Goal: Information Seeking & Learning: Check status

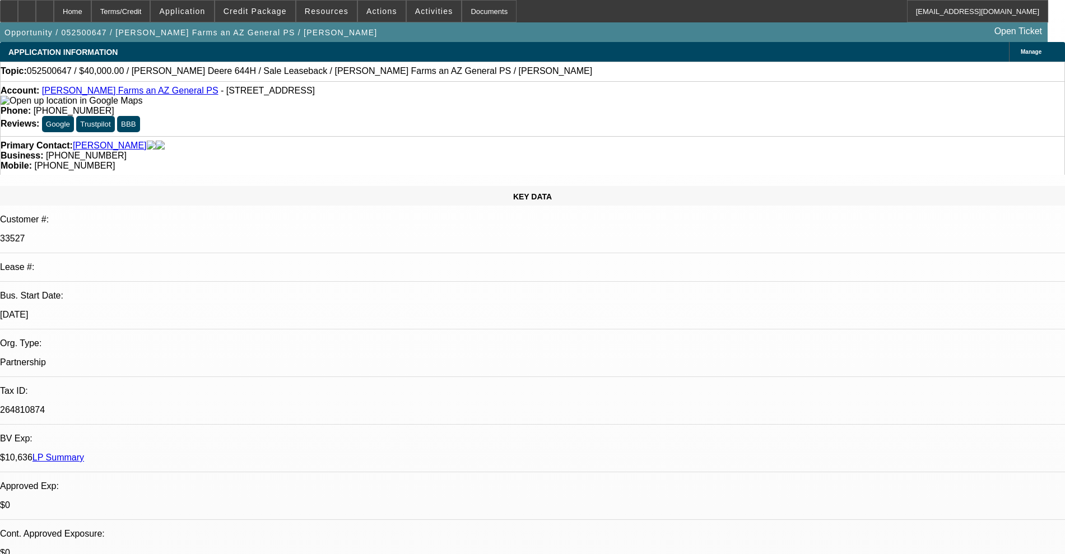
select select "0"
select select "6"
select select "0"
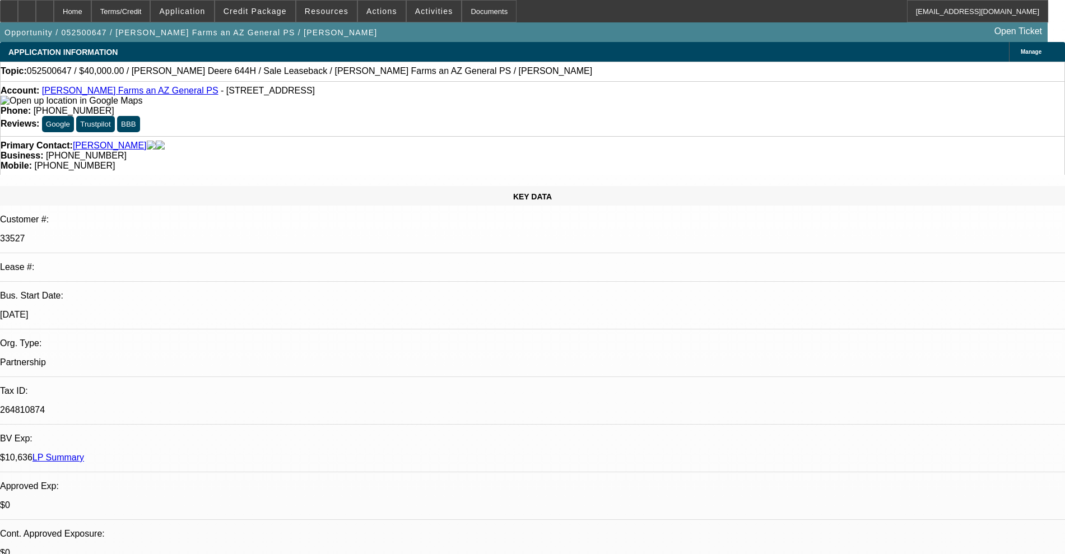
select select "0"
select select "6"
select select "0"
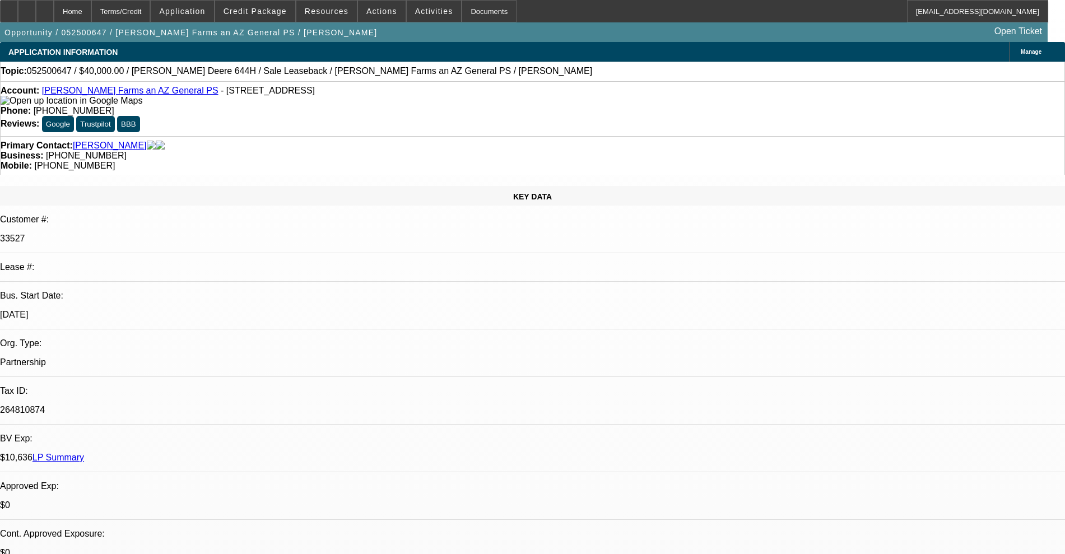
select select "2"
select select "0"
select select "6"
select select "0"
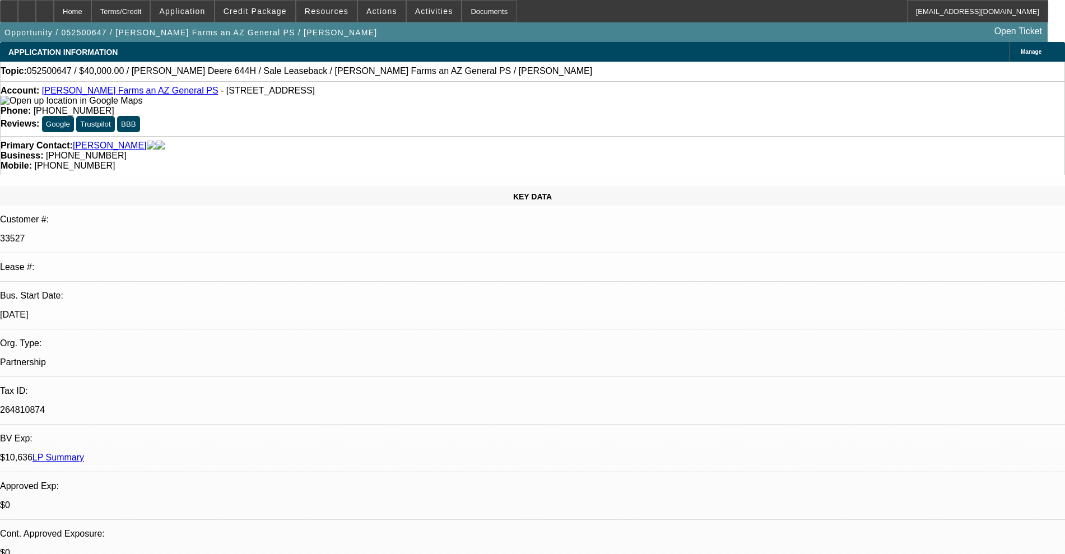
select select "2"
select select "0"
select select "6"
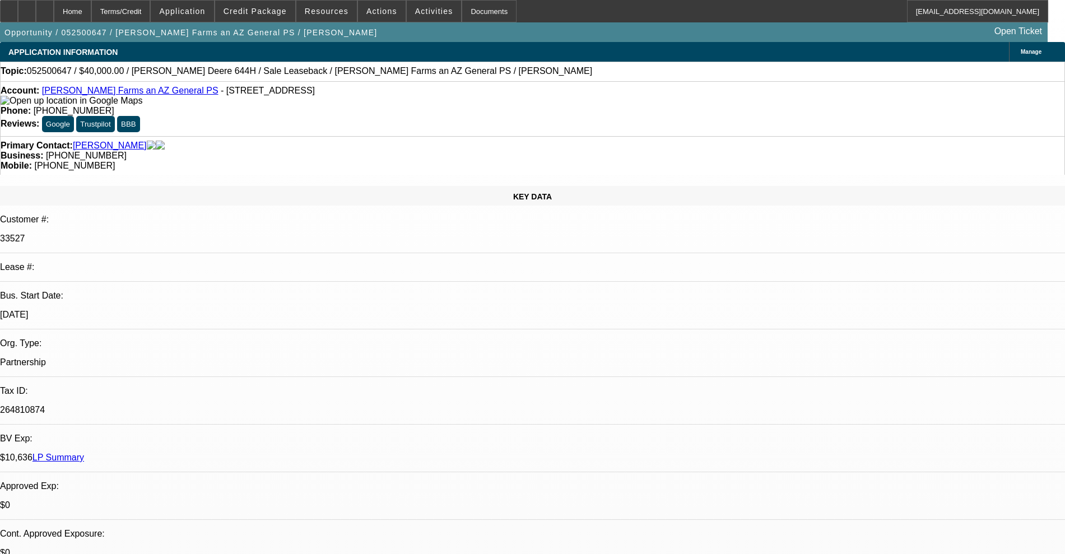
scroll to position [194, 0]
click at [87, 141] on link "[PERSON_NAME]" at bounding box center [110, 146] width 74 height 10
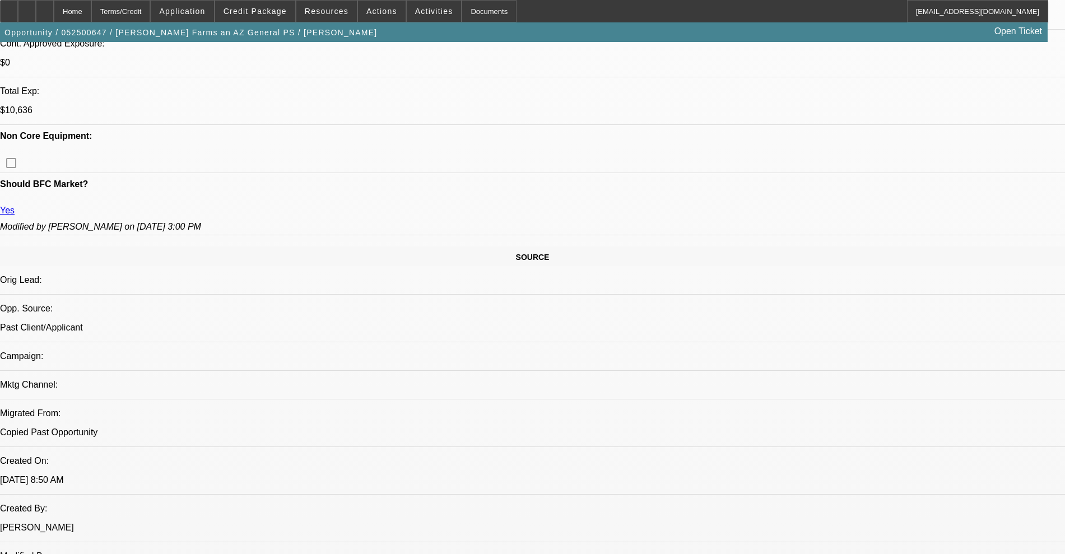
scroll to position [700, 0]
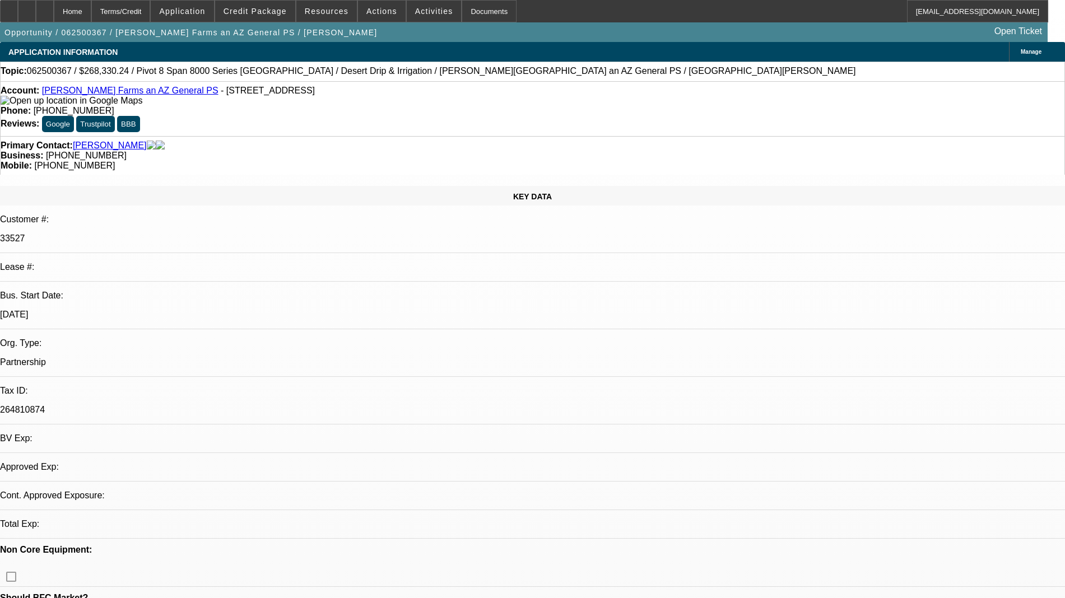
select select "0"
select select "0.1"
select select "4"
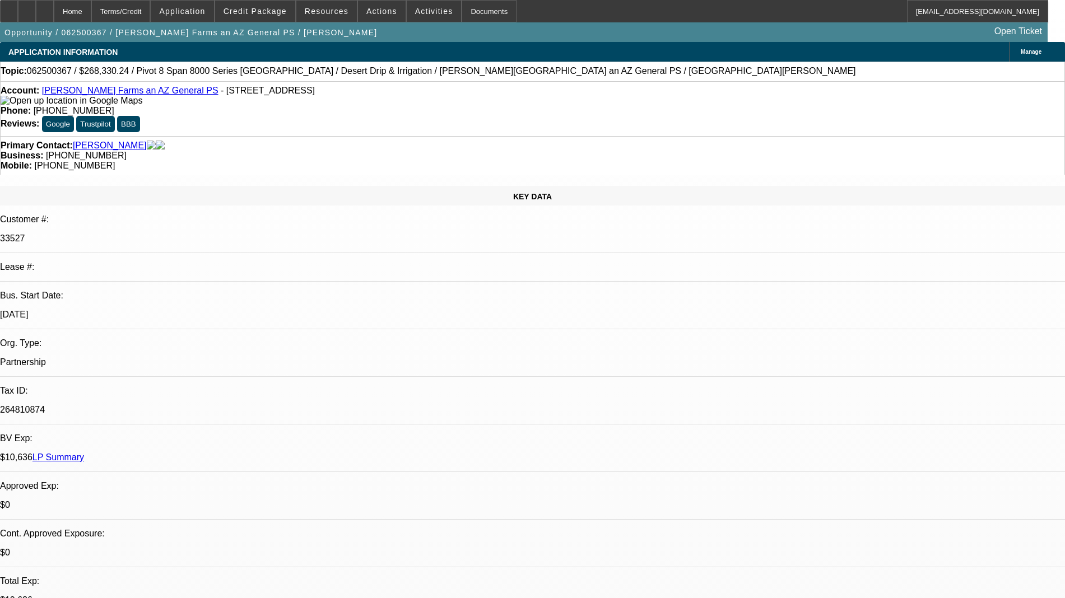
click at [344, 16] on span at bounding box center [326, 11] width 60 height 27
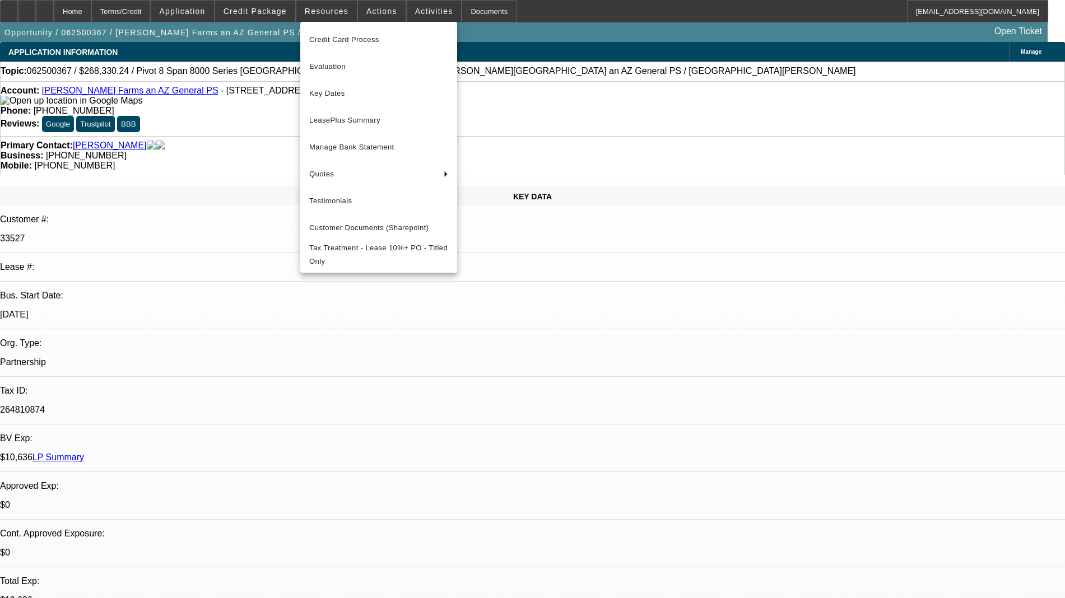
click at [562, 255] on div at bounding box center [532, 299] width 1065 height 598
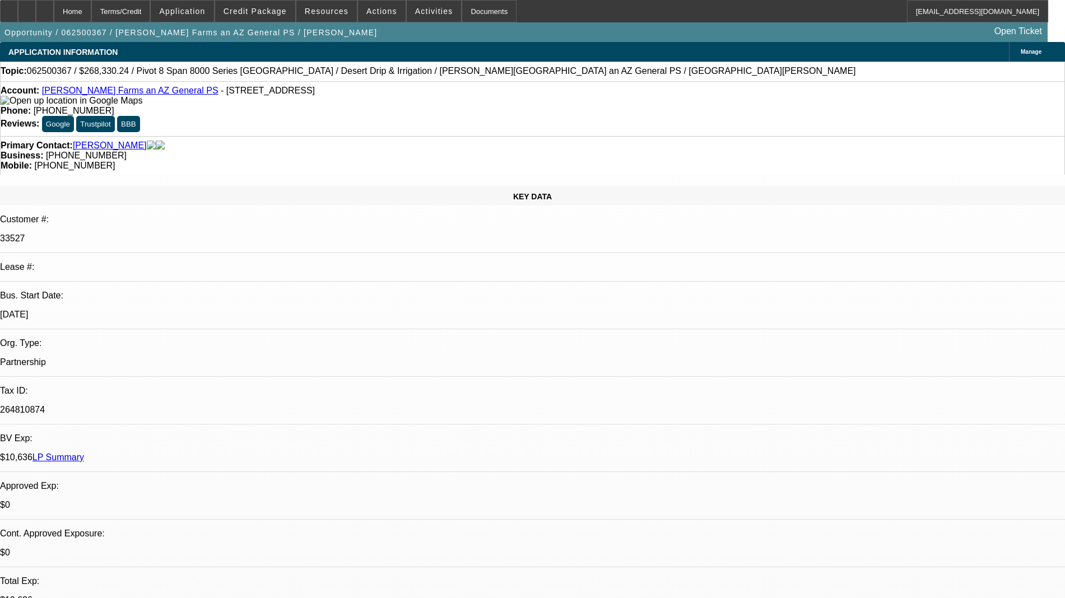
drag, startPoint x: 976, startPoint y: 237, endPoint x: 979, endPoint y: 211, distance: 26.5
copy div "Last 2 years of business and personal tax returnsCurrent profit and loss statem…"
click at [362, 6] on span at bounding box center [382, 11] width 48 height 27
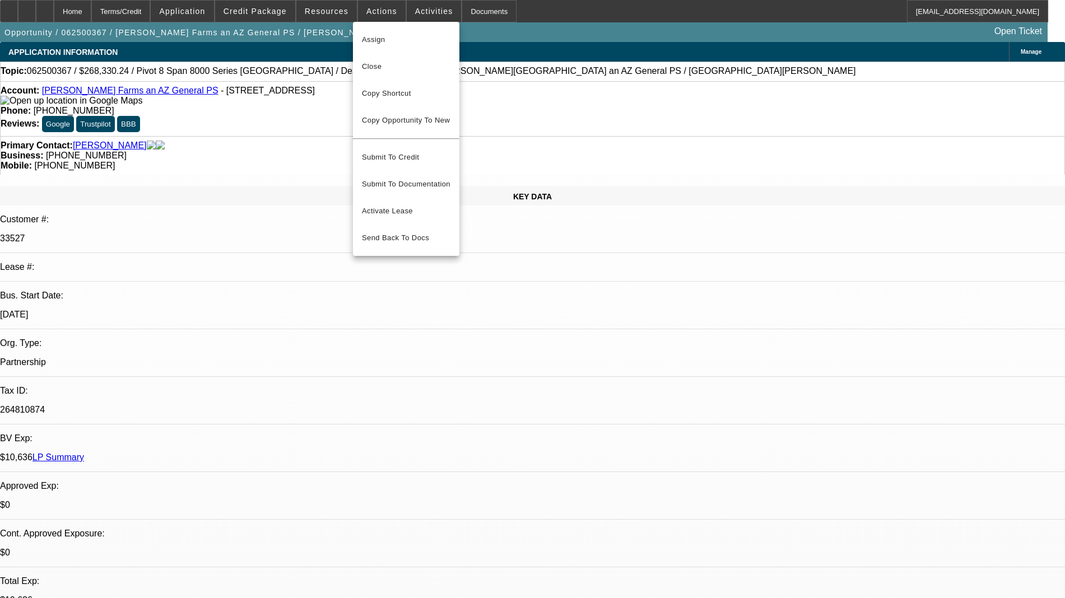
click at [337, 6] on div at bounding box center [532, 299] width 1065 height 598
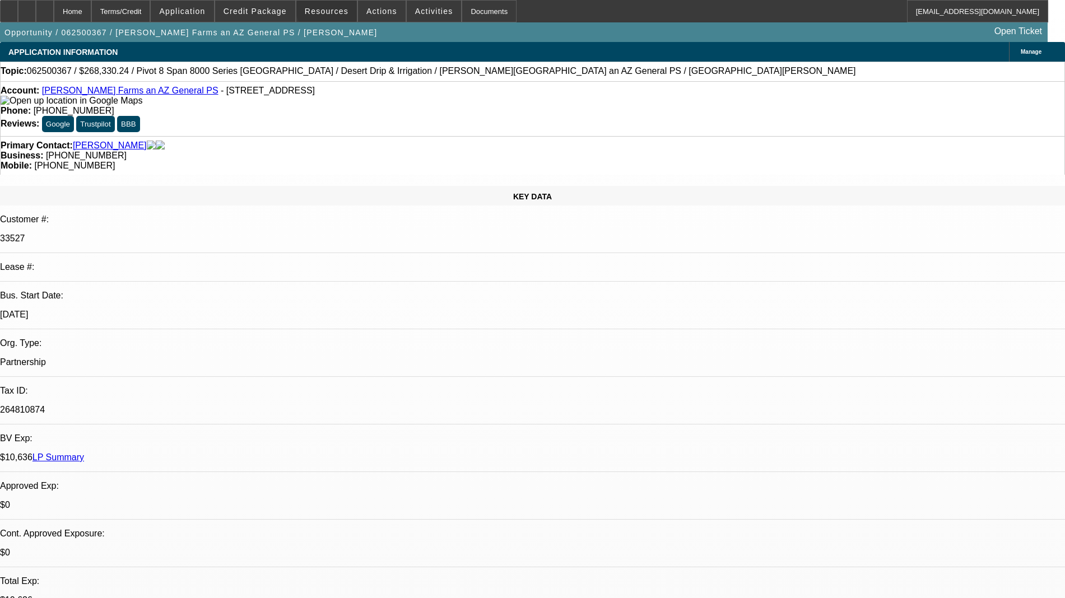
click at [337, 6] on span at bounding box center [326, 11] width 60 height 27
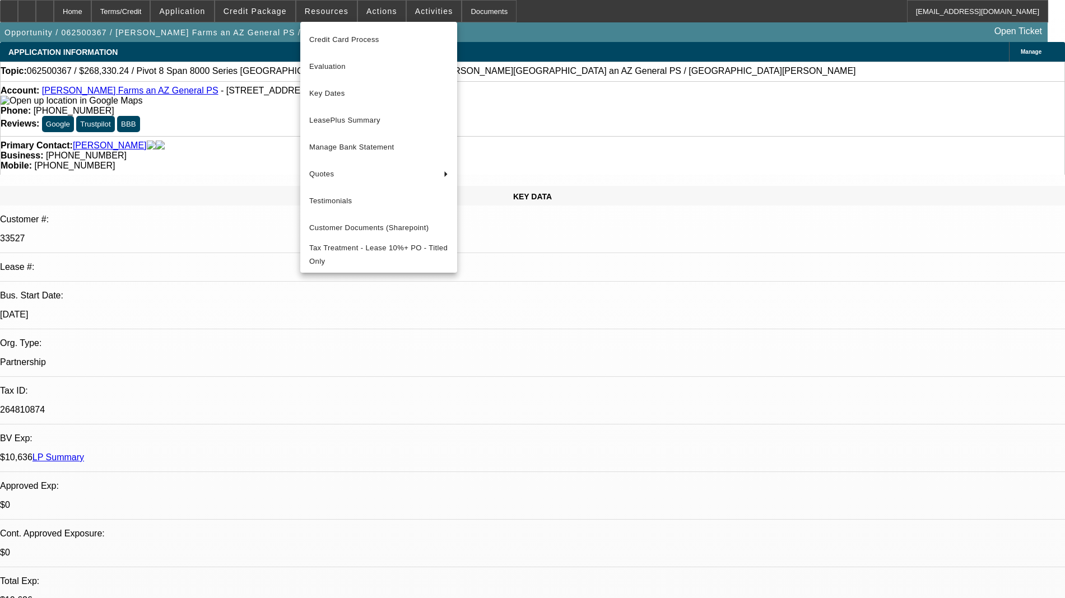
click at [420, 20] on div at bounding box center [532, 299] width 1065 height 598
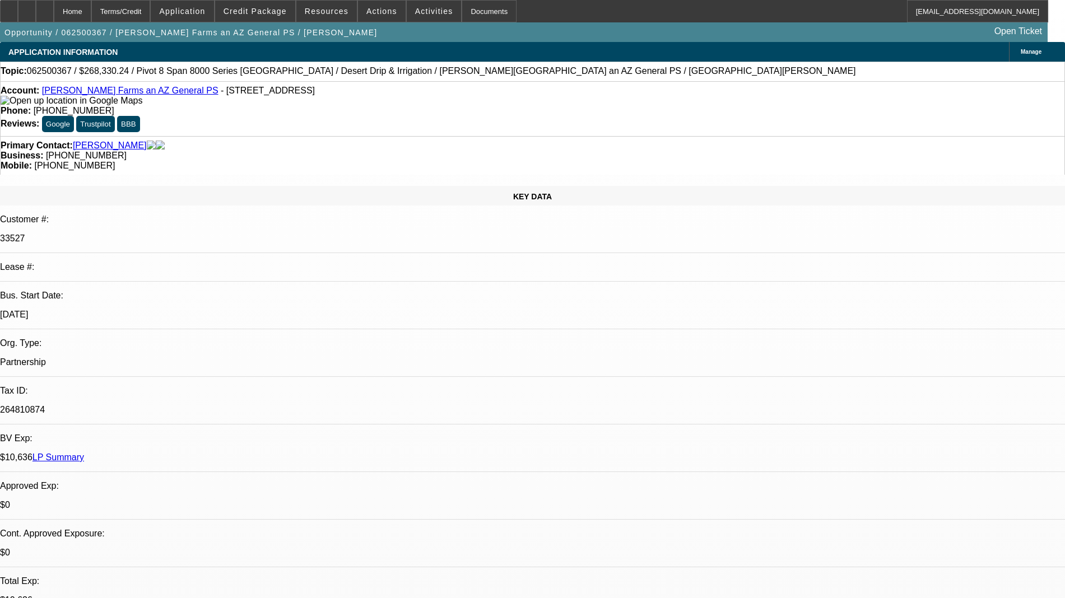
click at [415, 9] on span "Activities" at bounding box center [434, 11] width 38 height 9
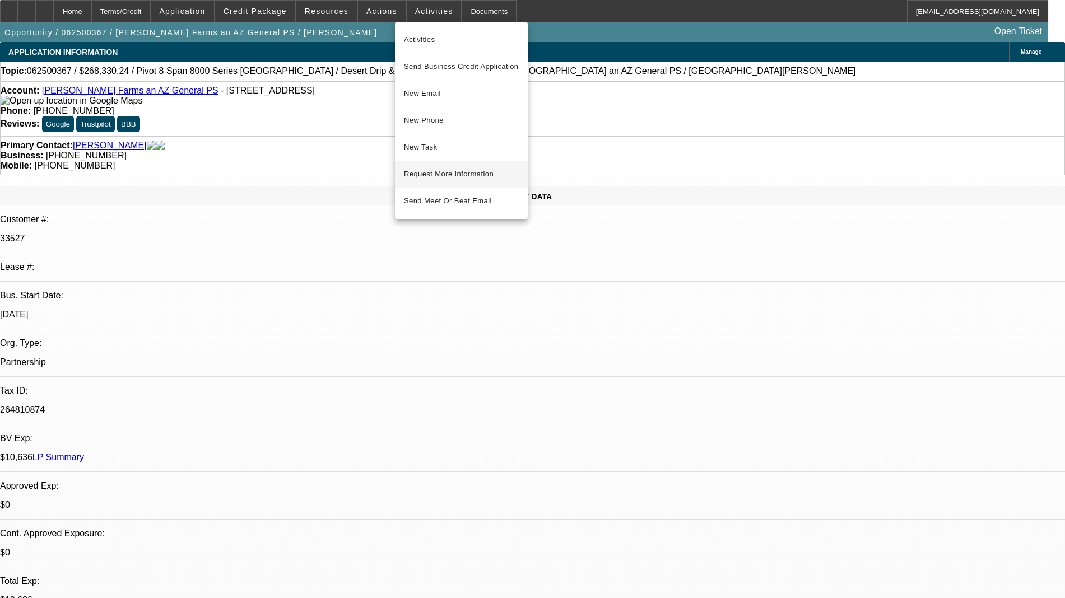
click at [424, 176] on span "Request More Information" at bounding box center [461, 173] width 115 height 13
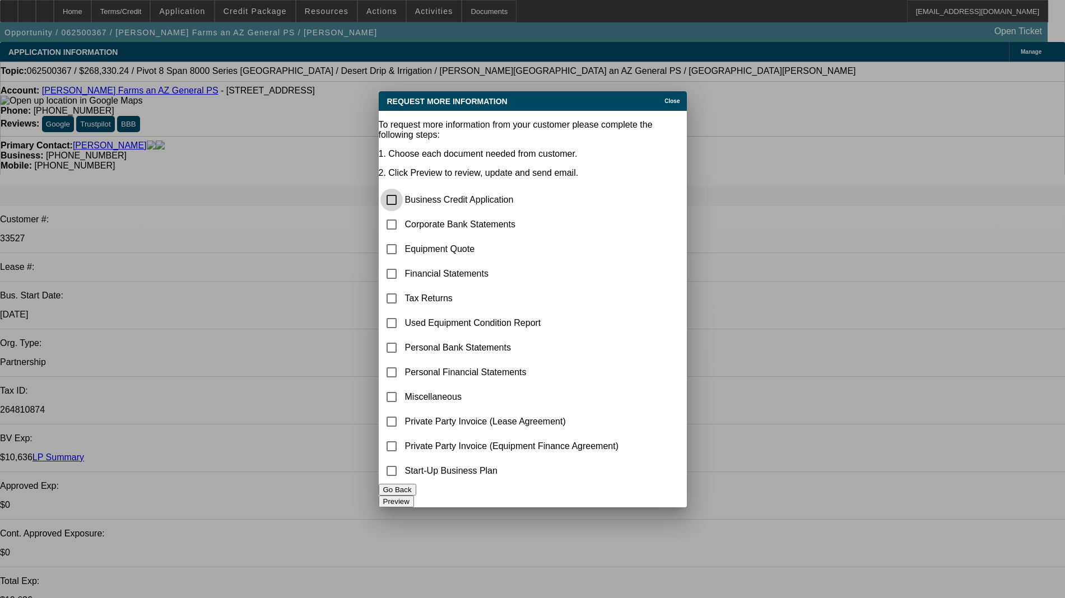
click at [403, 189] on input "checkbox" at bounding box center [391, 200] width 22 height 22
checkbox input "false"
click at [403, 386] on input "checkbox" at bounding box center [391, 397] width 22 height 22
checkbox input "true"
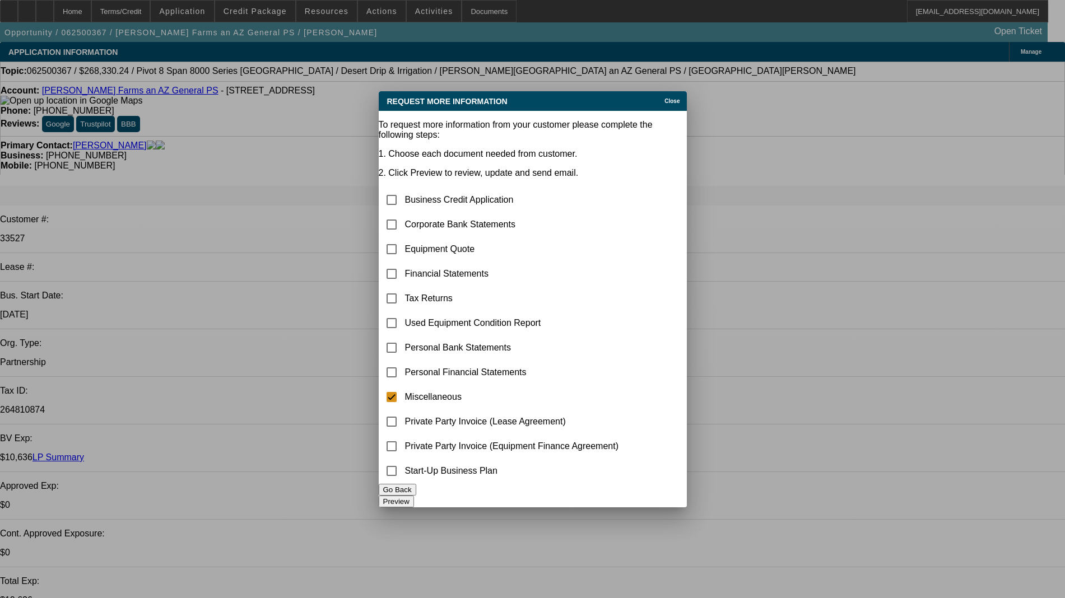
click at [414, 496] on button "Preview" at bounding box center [396, 502] width 35 height 12
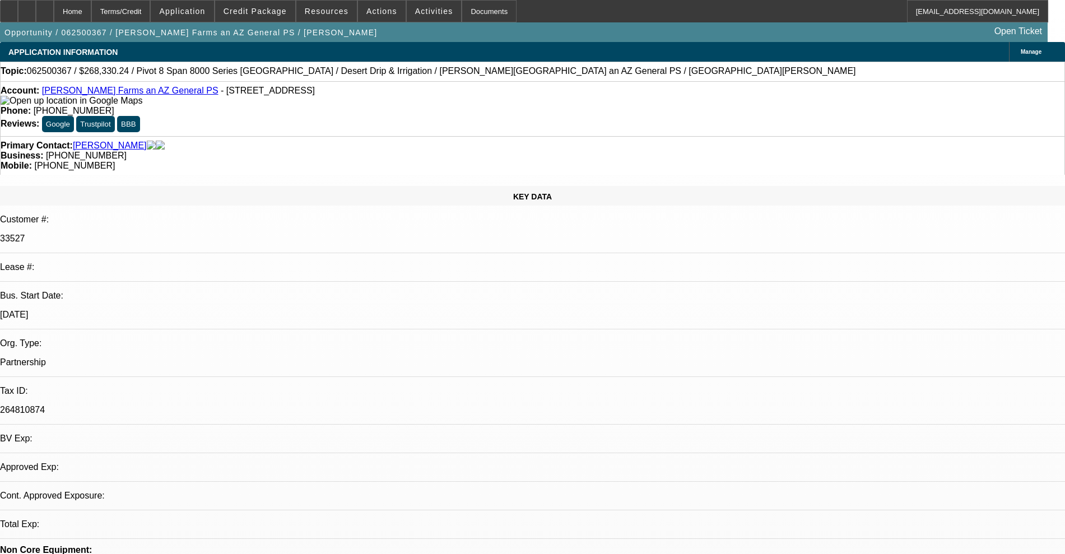
select select "0"
select select "0.1"
select select "4"
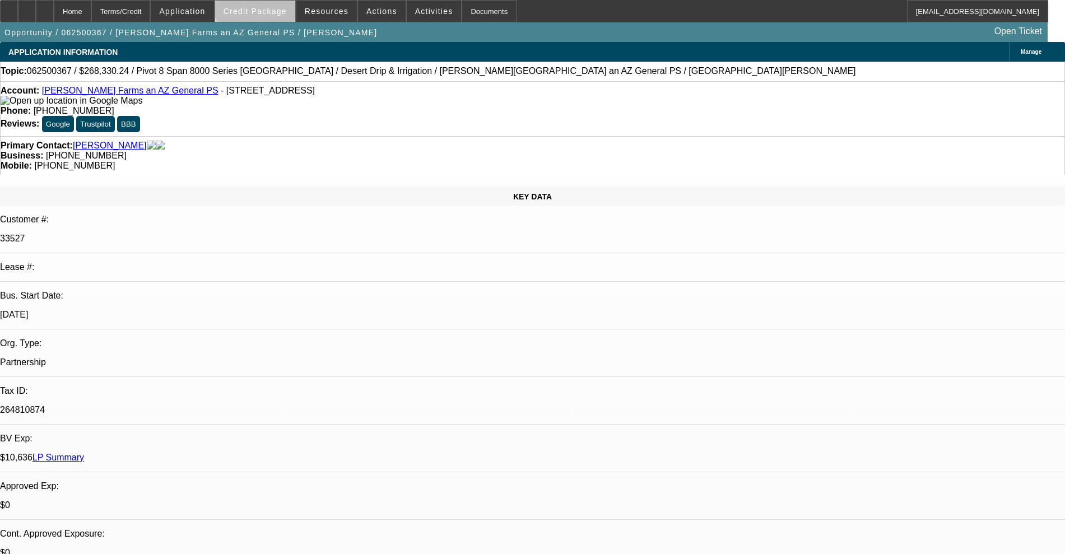
click at [279, 1] on span at bounding box center [255, 11] width 80 height 27
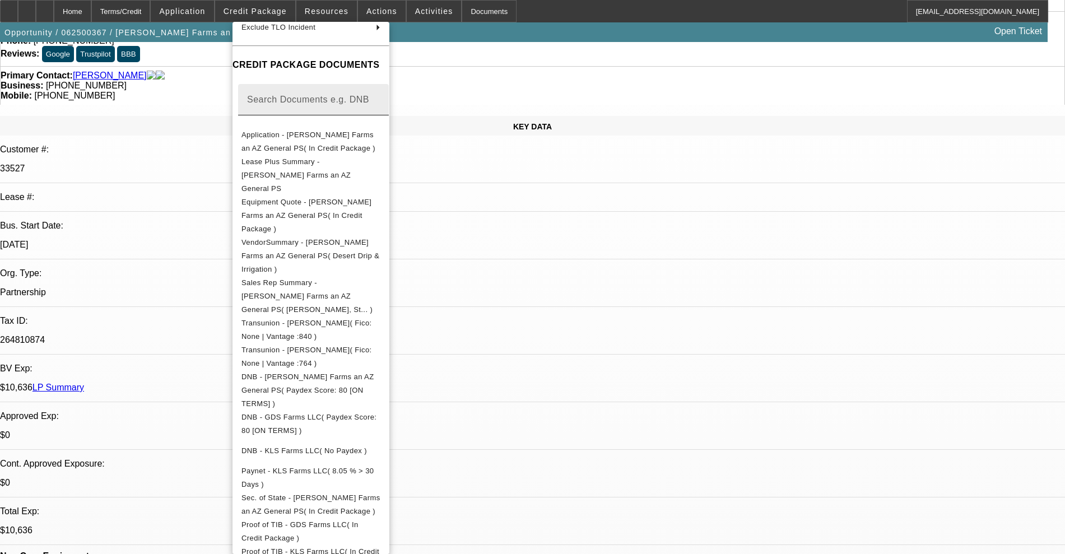
scroll to position [179, 0]
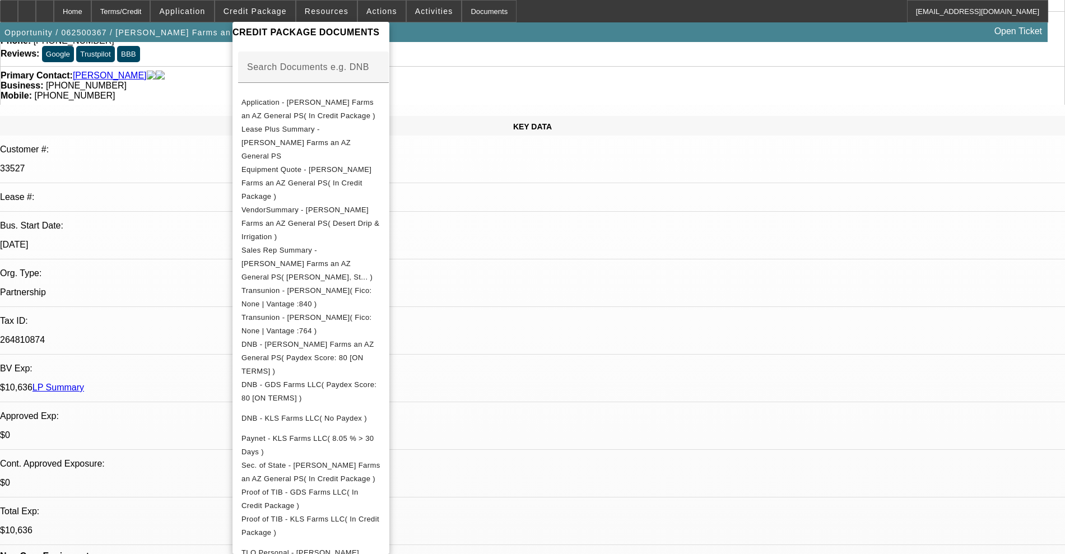
click at [1028, 72] on div at bounding box center [532, 277] width 1065 height 554
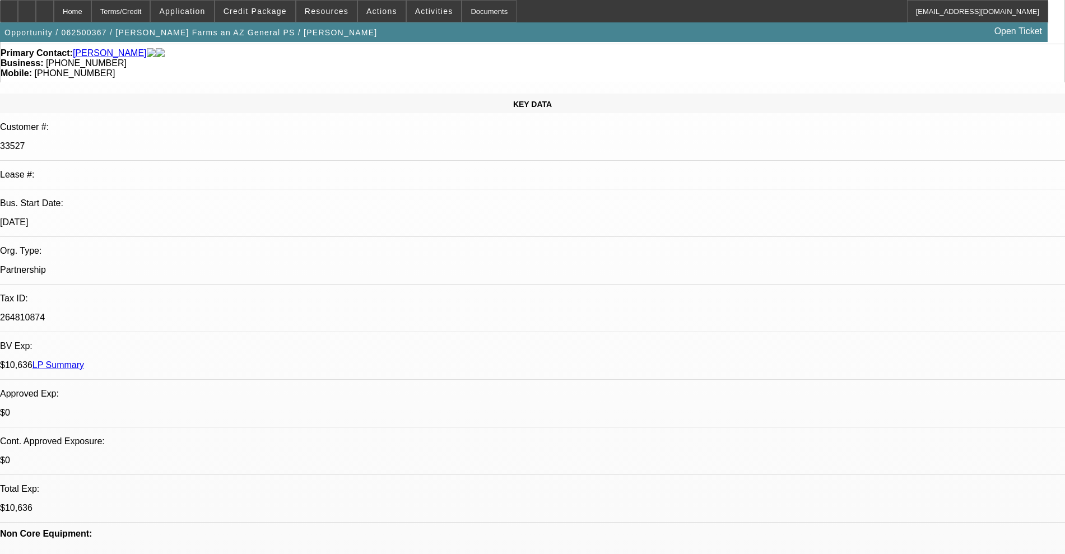
scroll to position [0, 0]
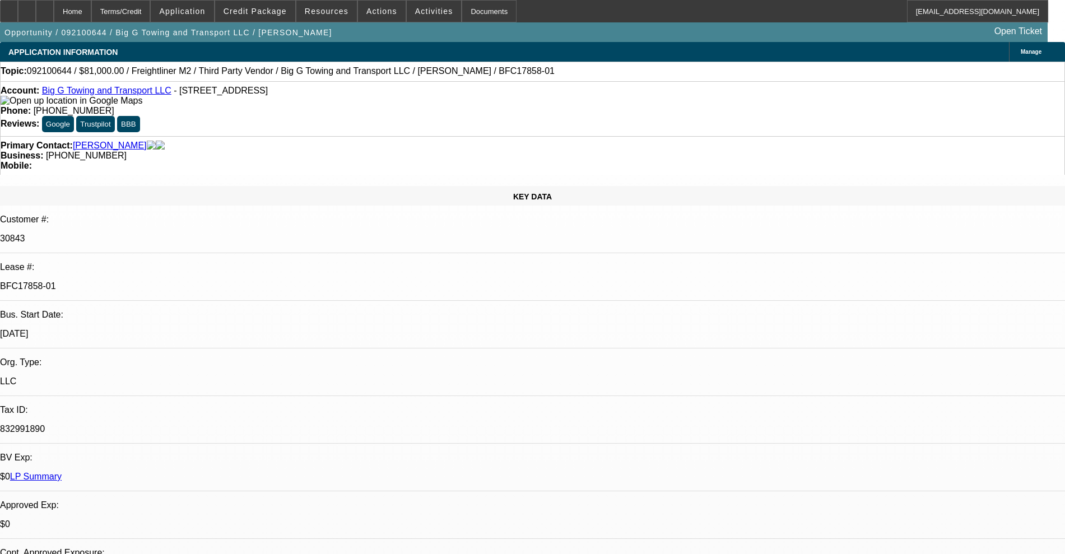
select select "0.1"
select select "0"
select select "2"
select select "0.1"
select select "4"
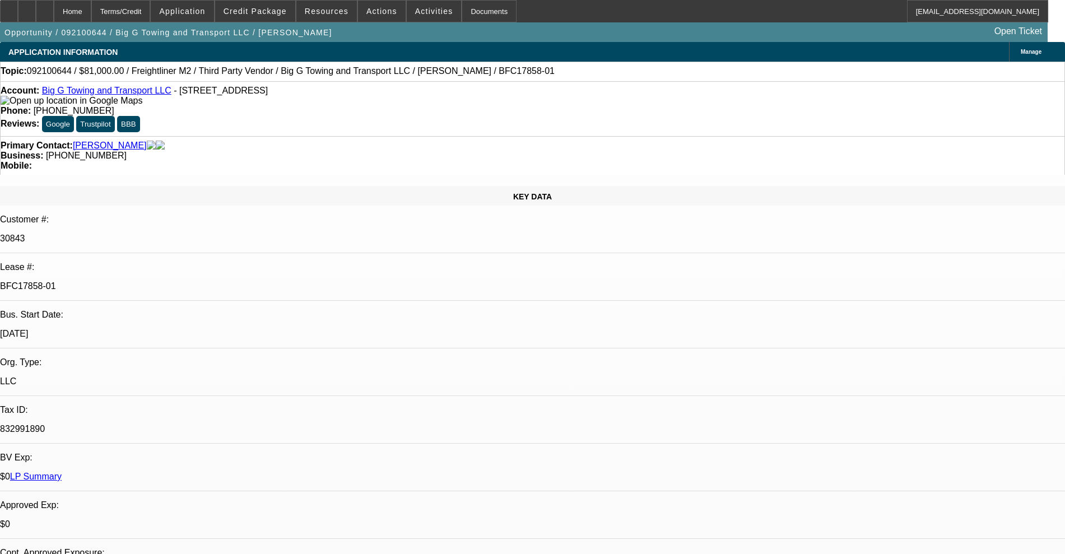
select select "0.1"
select select "0"
select select "0.1"
select select "4"
select select "0.1"
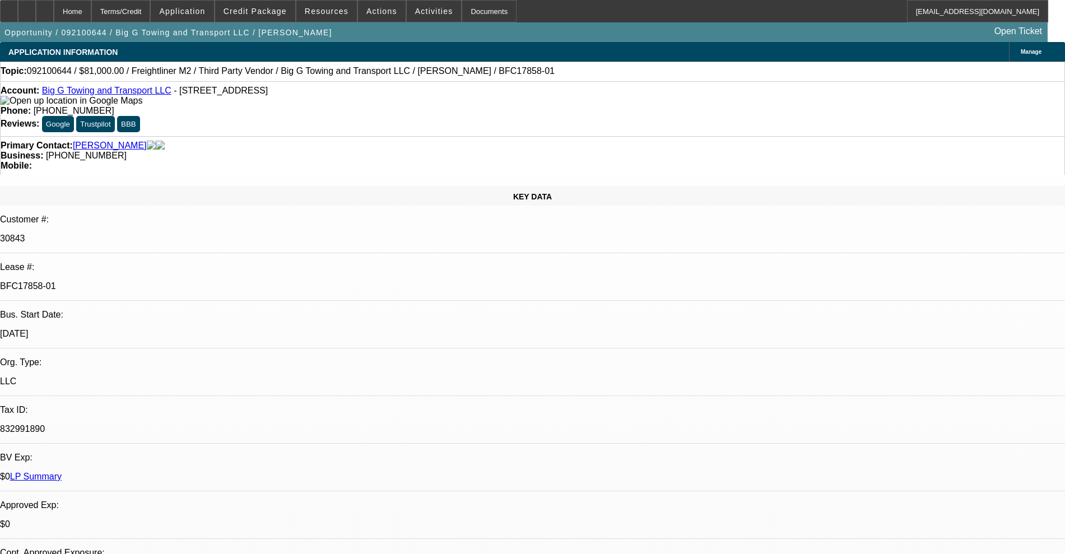
select select "0"
select select "0.1"
select select "4"
select select "0.1"
select select "0"
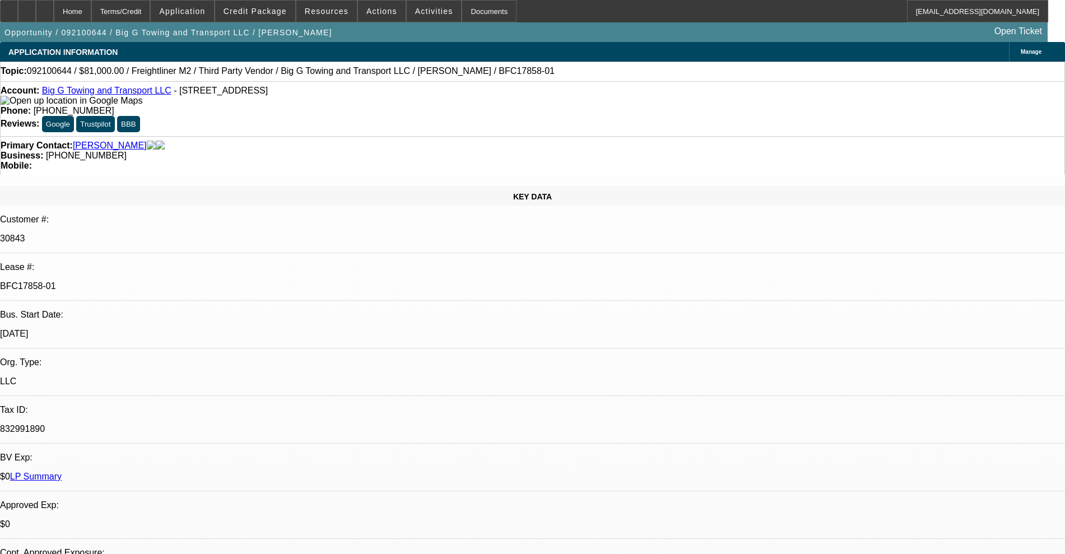
select select "0.1"
select select "4"
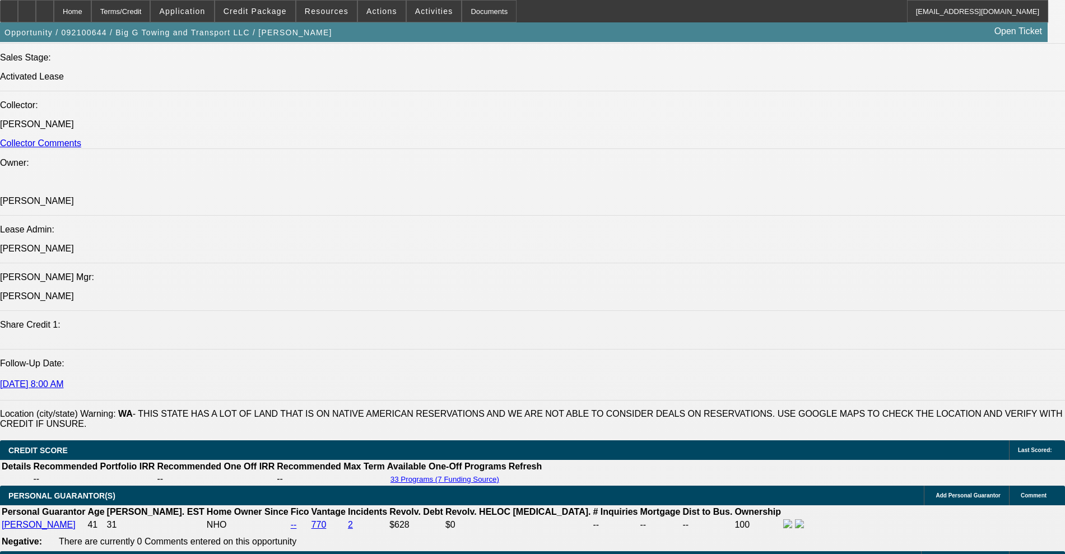
scroll to position [1260, 0]
